Goal: Task Accomplishment & Management: Manage account settings

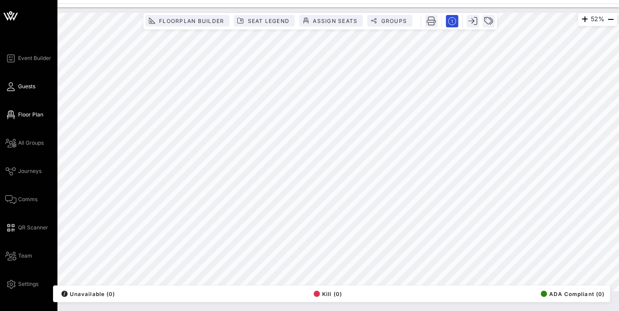
click at [23, 88] on span "Guests" at bounding box center [26, 87] width 17 height 8
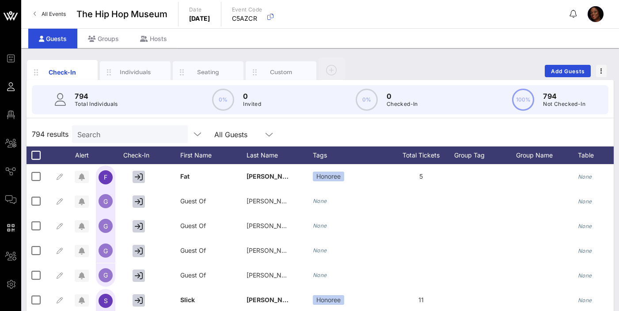
click at [105, 135] on input "Search" at bounding box center [128, 134] width 103 height 11
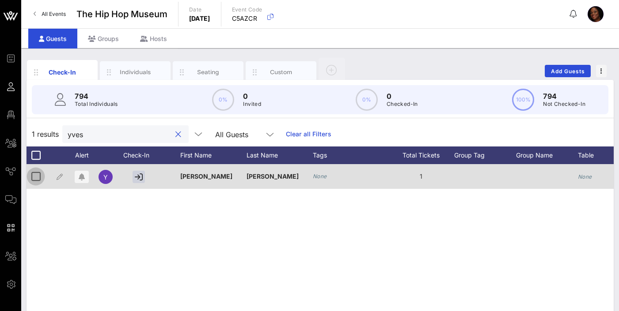
type input "yves"
click at [41, 179] on div at bounding box center [35, 176] width 15 height 15
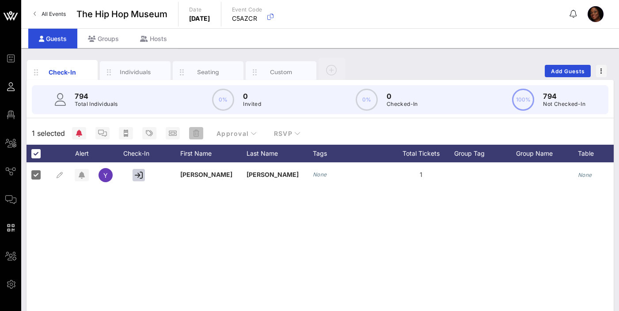
click at [197, 135] on icon "button" at bounding box center [196, 133] width 6 height 7
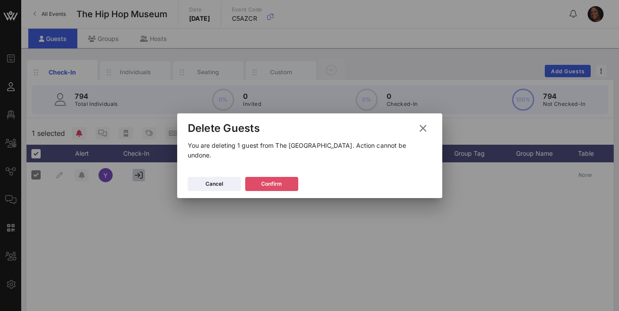
click at [273, 180] on icon at bounding box center [272, 184] width 8 height 8
click at [266, 184] on button "Confirm" at bounding box center [271, 184] width 53 height 14
